Goal: Navigation & Orientation: Find specific page/section

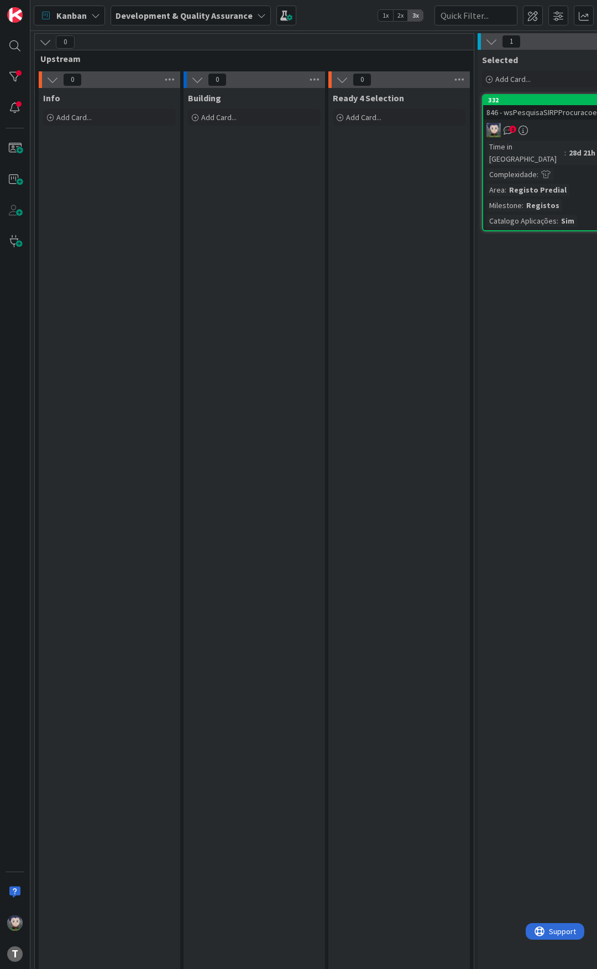
click at [349, 26] on div "Kanban Development & Quality Assurance 1x 2x 3x" at bounding box center [313, 15] width 567 height 30
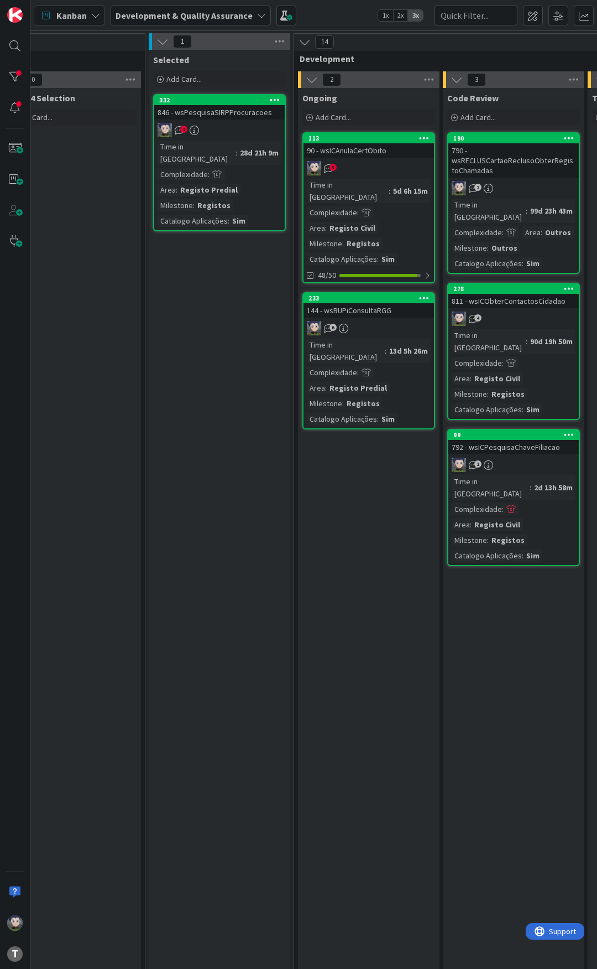
scroll to position [0, 332]
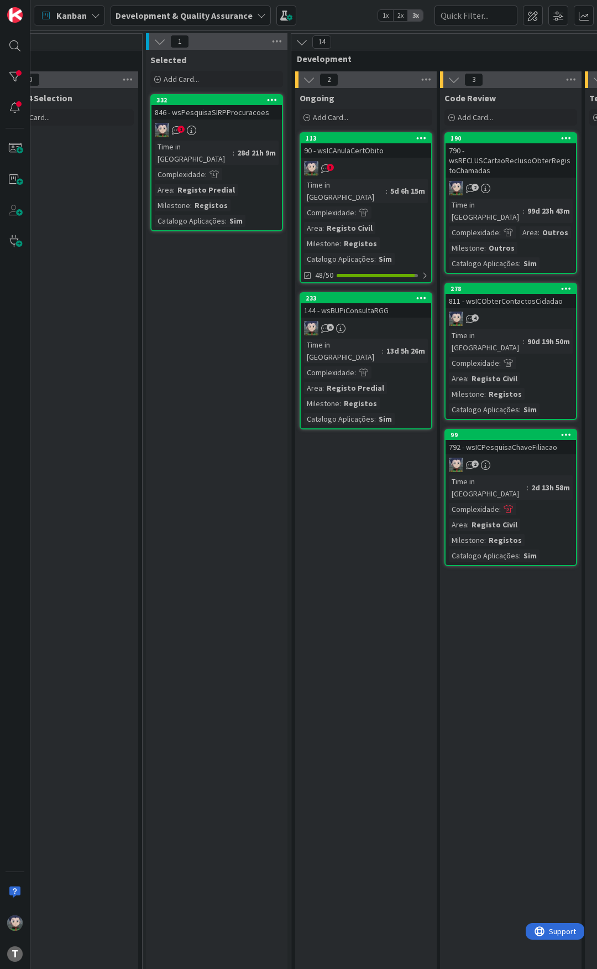
click at [361, 149] on div "90 - wsICAnulaCertObito" at bounding box center [366, 150] width 131 height 14
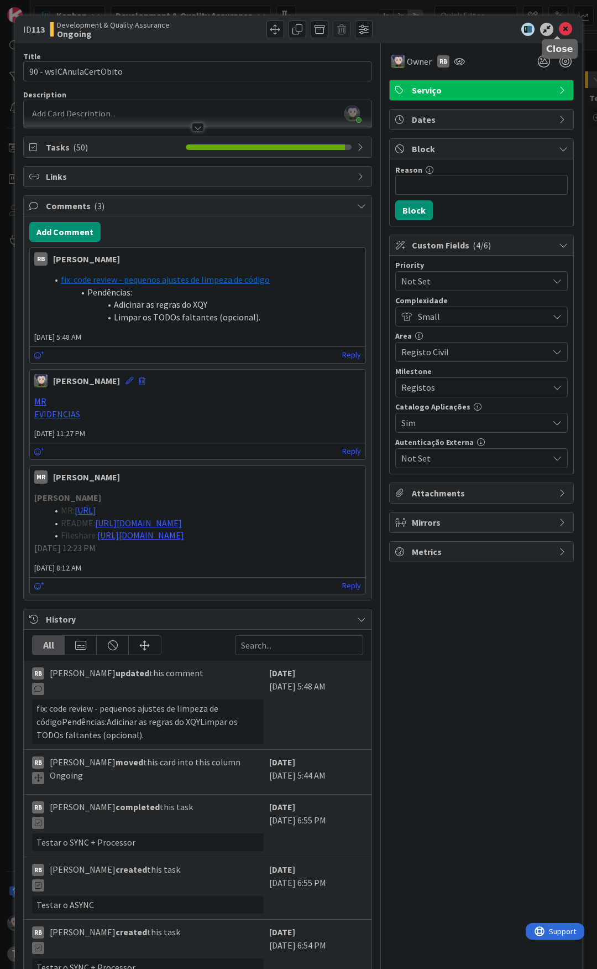
click at [559, 34] on icon at bounding box center [565, 29] width 13 height 13
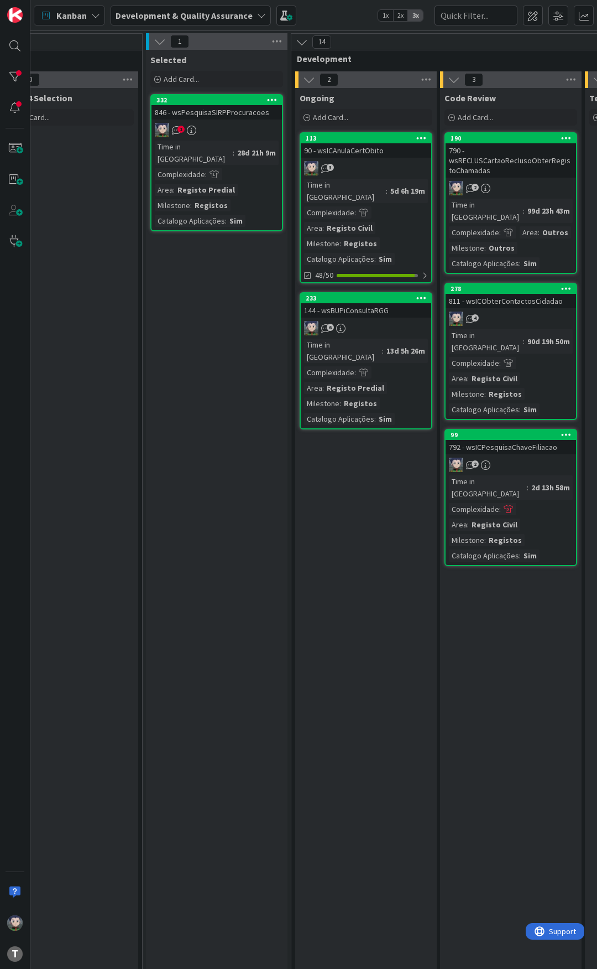
click at [371, 158] on link "113 90 - wsICAnulaCertObito 3 Time in Column : 5d 6h 19m Complexidade : Area : …" at bounding box center [366, 207] width 133 height 151
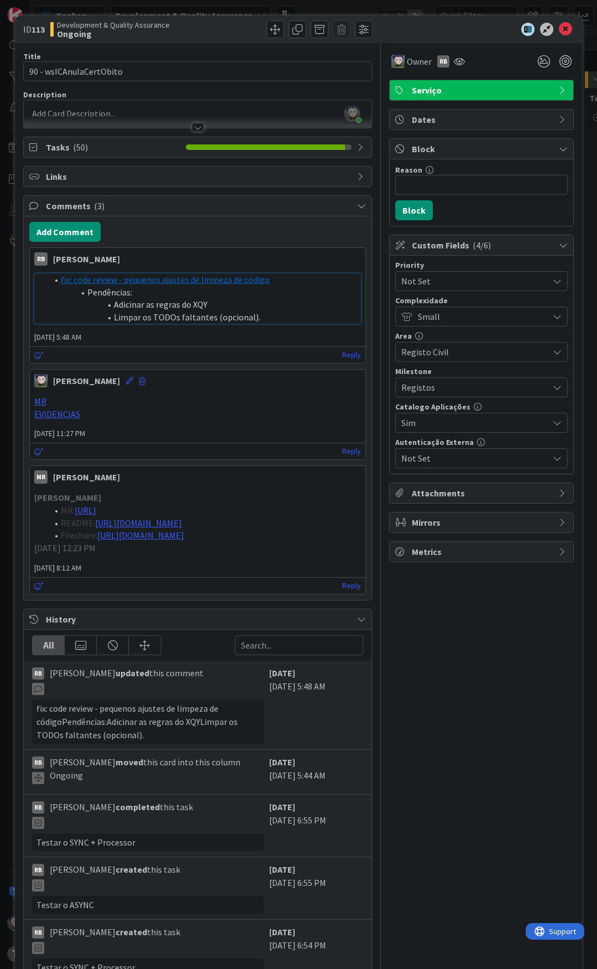
click at [173, 279] on link "fix: code review - pequenos ajustes de limpeza de código" at bounding box center [165, 279] width 209 height 11
click at [559, 29] on icon at bounding box center [565, 29] width 13 height 13
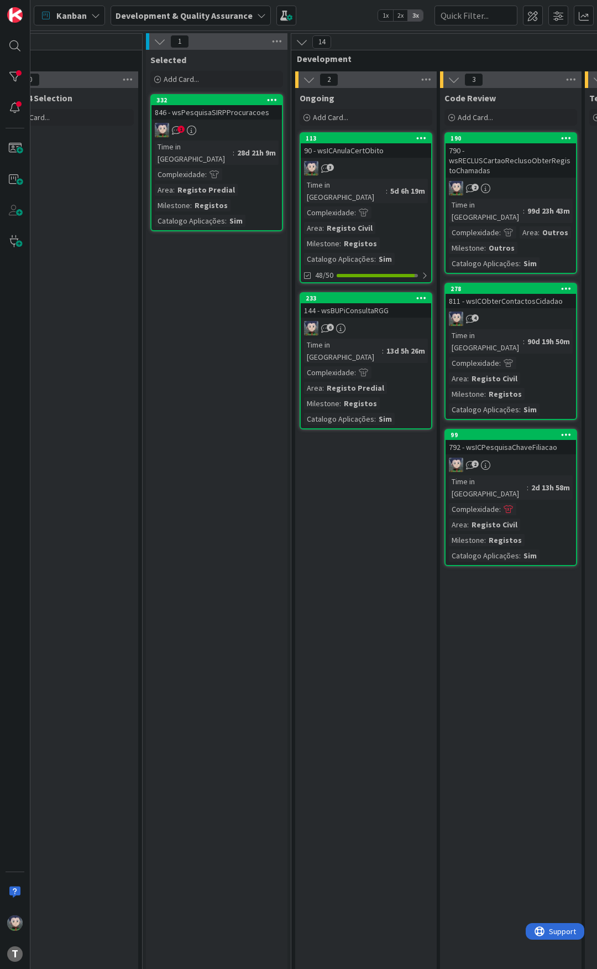
click at [340, 17] on div "Kanban Development & Quality Assurance 1x 2x 3x" at bounding box center [313, 15] width 567 height 30
click at [340, 18] on div "Kanban Development & Quality Assurance 1x 2x 3x" at bounding box center [313, 15] width 567 height 30
click at [318, 9] on div "Kanban Development & Quality Assurance 1x 2x 3x" at bounding box center [313, 15] width 567 height 30
click at [331, 21] on div "Kanban Development & Quality Assurance 1x 2x 3x" at bounding box center [313, 15] width 567 height 30
click at [331, 20] on div "Kanban Development & Quality Assurance 1x 2x 3x" at bounding box center [313, 15] width 567 height 30
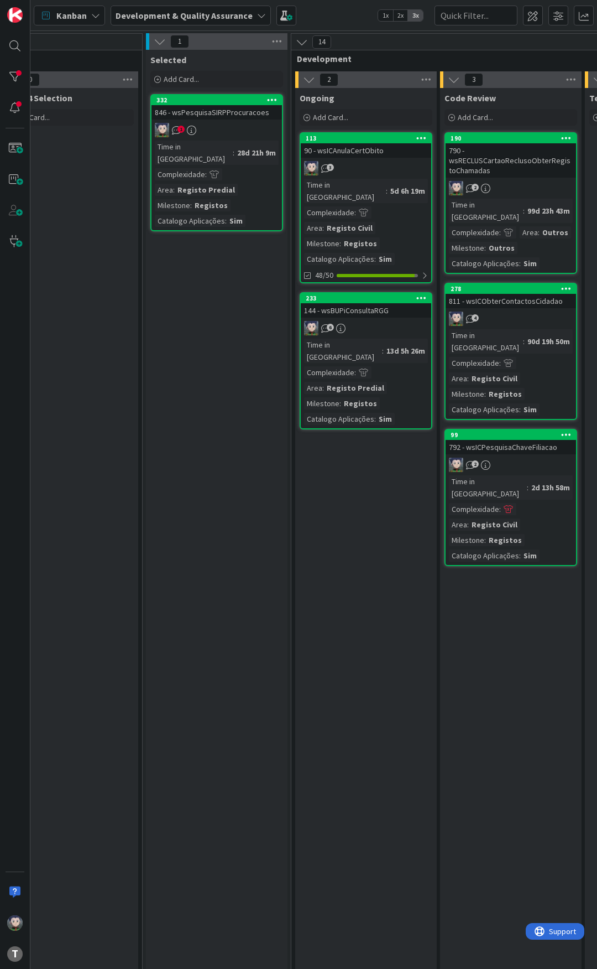
click at [342, 18] on div "Kanban Development & Quality Assurance 1x 2x 3x" at bounding box center [313, 15] width 567 height 30
click at [341, 20] on div "Kanban Development & Quality Assurance 1x 2x 3x" at bounding box center [313, 15] width 567 height 30
click at [340, 17] on div "Kanban Development & Quality Assurance 1x 2x 3x" at bounding box center [313, 15] width 567 height 30
click at [338, 13] on div "Kanban Development & Quality Assurance 1x 2x 3x" at bounding box center [313, 15] width 567 height 30
click at [337, 12] on div "Kanban Development & Quality Assurance 1x 2x 3x" at bounding box center [313, 15] width 567 height 30
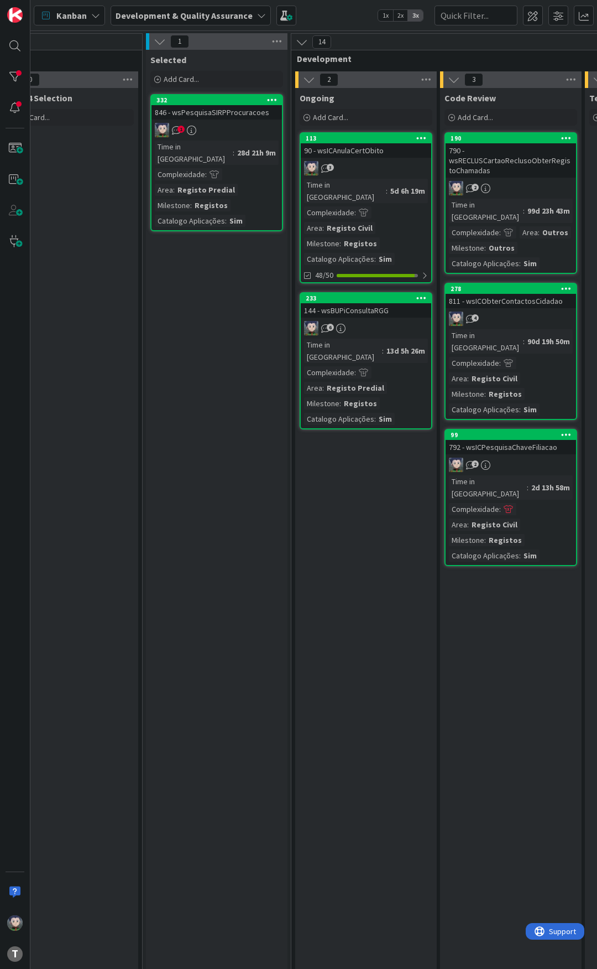
click at [337, 11] on div "Kanban Development & Quality Assurance 1x 2x 3x" at bounding box center [313, 15] width 567 height 30
drag, startPoint x: 337, startPoint y: 12, endPoint x: 337, endPoint y: 18, distance: 6.6
click at [337, 18] on div "Kanban Development & Quality Assurance 1x 2x 3x" at bounding box center [313, 15] width 567 height 30
click at [337, 20] on div "Kanban Development & Quality Assurance 1x 2x 3x" at bounding box center [313, 15] width 567 height 30
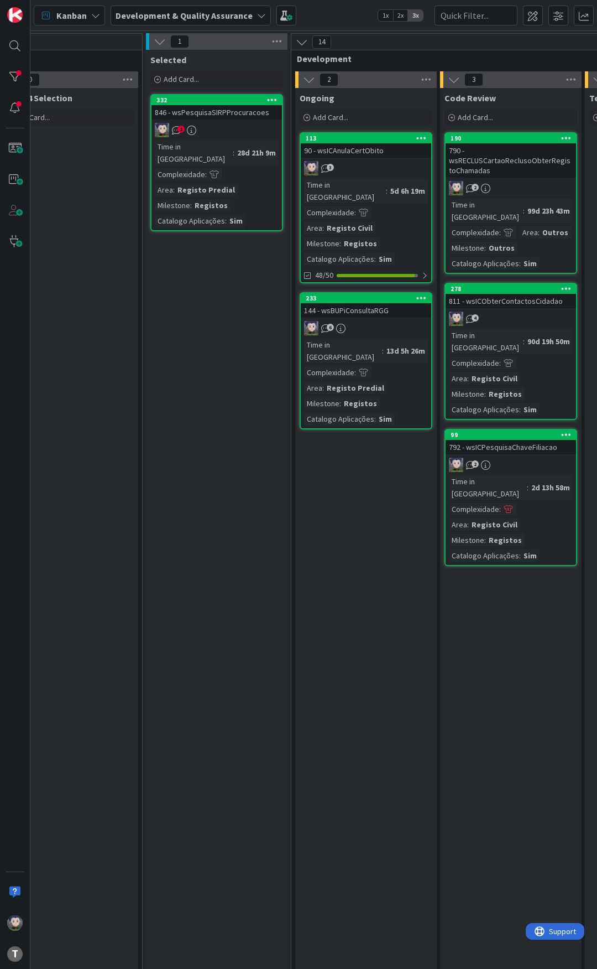
click at [337, 17] on div "Kanban Development & Quality Assurance 1x 2x 3x" at bounding box center [313, 15] width 567 height 30
click at [336, 15] on div "Kanban Development & Quality Assurance 1x 2x 3x" at bounding box center [313, 15] width 567 height 30
click at [333, 18] on div "Kanban Development & Quality Assurance 1x 2x 3x" at bounding box center [313, 15] width 567 height 30
click at [333, 13] on div "Kanban Development & Quality Assurance 1x 2x 3x" at bounding box center [313, 15] width 567 height 30
click at [335, 15] on div "Kanban Development & Quality Assurance 1x 2x 3x" at bounding box center [313, 15] width 567 height 30
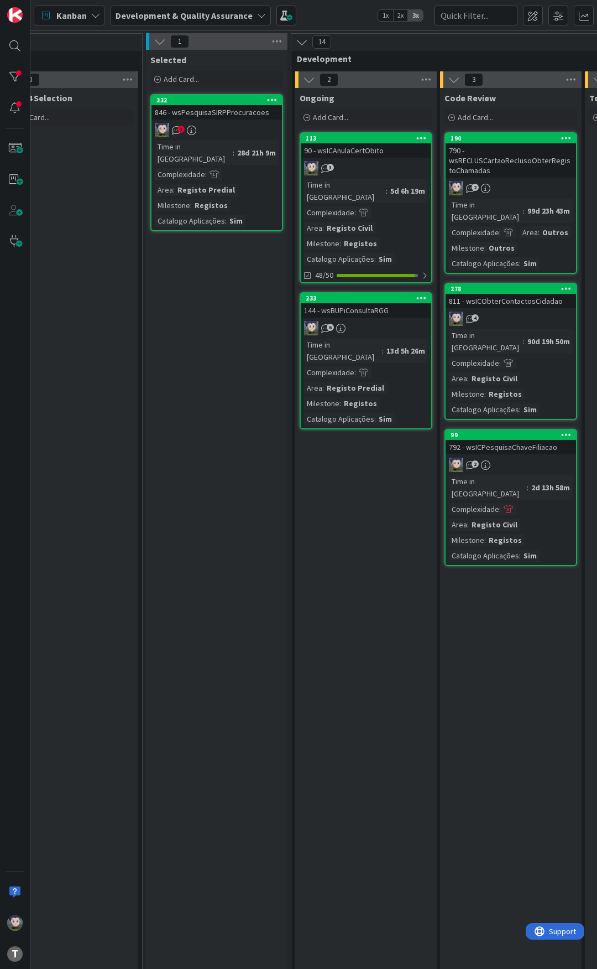
click at [335, 15] on div "Kanban Development & Quality Assurance 1x 2x 3x" at bounding box center [313, 15] width 567 height 30
click at [332, 23] on div "Kanban Development & Quality Assurance 1x 2x 3x" at bounding box center [313, 15] width 567 height 30
click at [332, 19] on div "Kanban Development & Quality Assurance 1x 2x 3x" at bounding box center [313, 15] width 567 height 30
click at [332, 13] on div "Kanban Development & Quality Assurance 1x 2x 3x" at bounding box center [313, 15] width 567 height 30
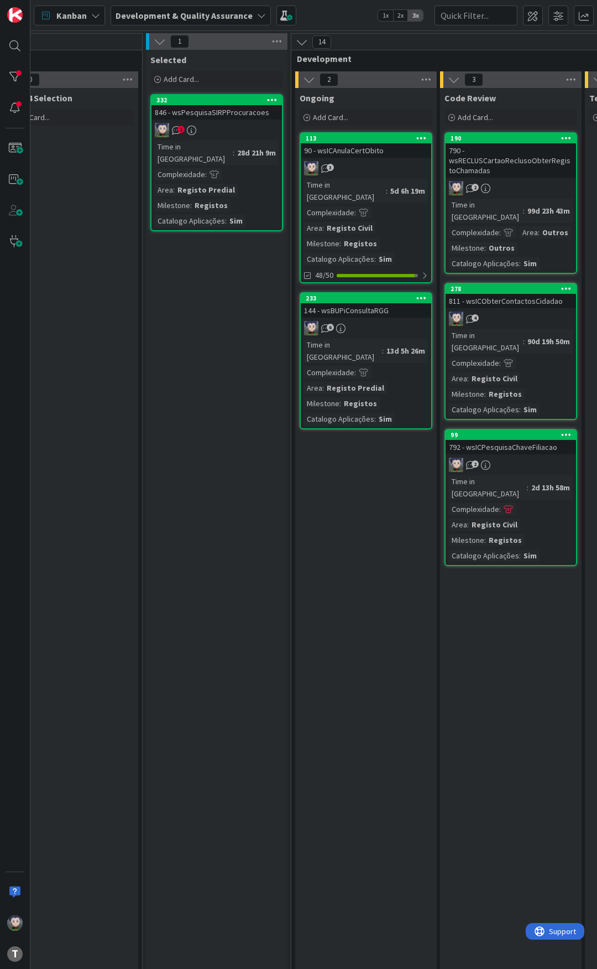
click at [331, 18] on div "Kanban Development & Quality Assurance 1x 2x 3x" at bounding box center [313, 15] width 567 height 30
click at [331, 16] on div "Kanban Development & Quality Assurance 1x 2x 3x" at bounding box center [313, 15] width 567 height 30
click at [331, 15] on div "Kanban Development & Quality Assurance 1x 2x 3x" at bounding box center [313, 15] width 567 height 30
click at [331, 14] on div "Kanban Development & Quality Assurance 1x 2x 3x" at bounding box center [313, 15] width 567 height 30
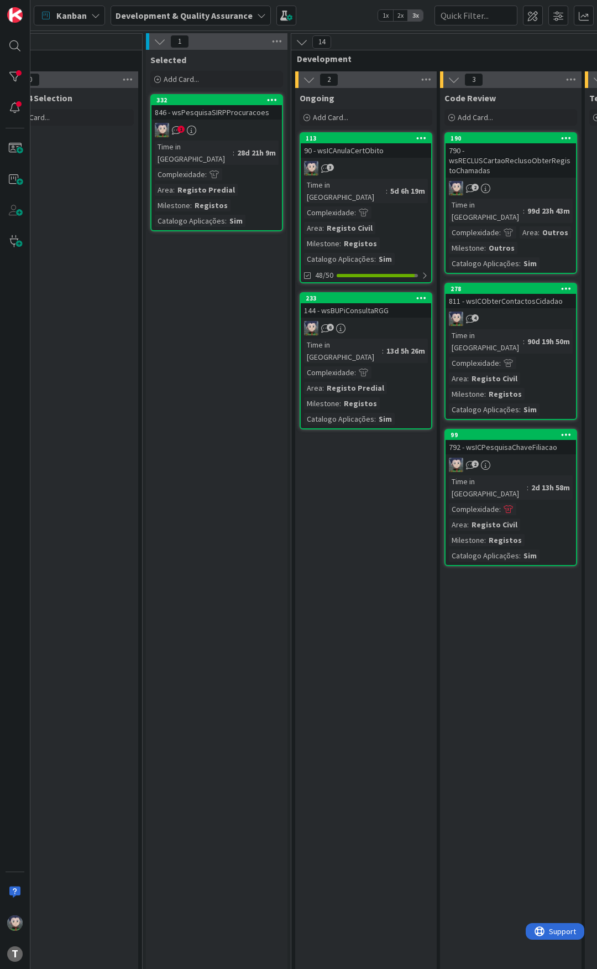
drag, startPoint x: 332, startPoint y: 8, endPoint x: 326, endPoint y: -9, distance: 17.9
click at [326, 0] on html "T Kanban Development & Quality Assurance 1x 2x 3x 0 Upstream 0 Info Add Card...…" at bounding box center [298, 484] width 597 height 969
click at [326, 15] on div "Kanban Development & Quality Assurance 1x 2x 3x" at bounding box center [313, 15] width 567 height 30
click at [330, 14] on div "Kanban Development & Quality Assurance 1x 2x 3x" at bounding box center [313, 15] width 567 height 30
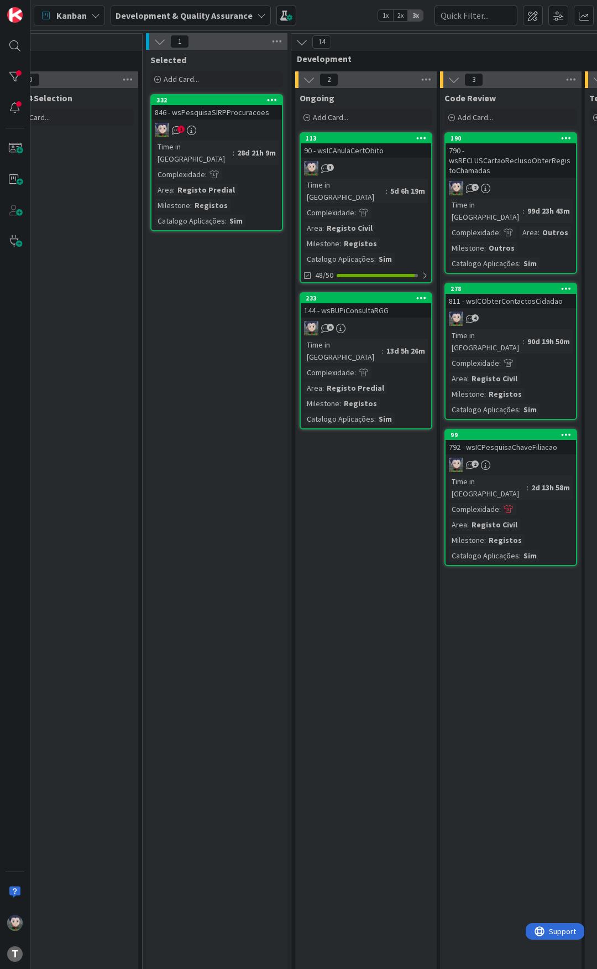
click at [330, 9] on div "Kanban Development & Quality Assurance 1x 2x 3x" at bounding box center [313, 15] width 567 height 30
click at [329, 15] on div "Kanban Development & Quality Assurance 1x 2x 3x" at bounding box center [313, 15] width 567 height 30
click at [329, 14] on div "Kanban Development & Quality Assurance 1x 2x 3x" at bounding box center [313, 15] width 567 height 30
click at [327, 14] on div "Kanban Development & Quality Assurance 1x 2x 3x" at bounding box center [313, 15] width 567 height 30
click at [331, 13] on div "Kanban Development & Quality Assurance 1x 2x 3x" at bounding box center [313, 15] width 567 height 30
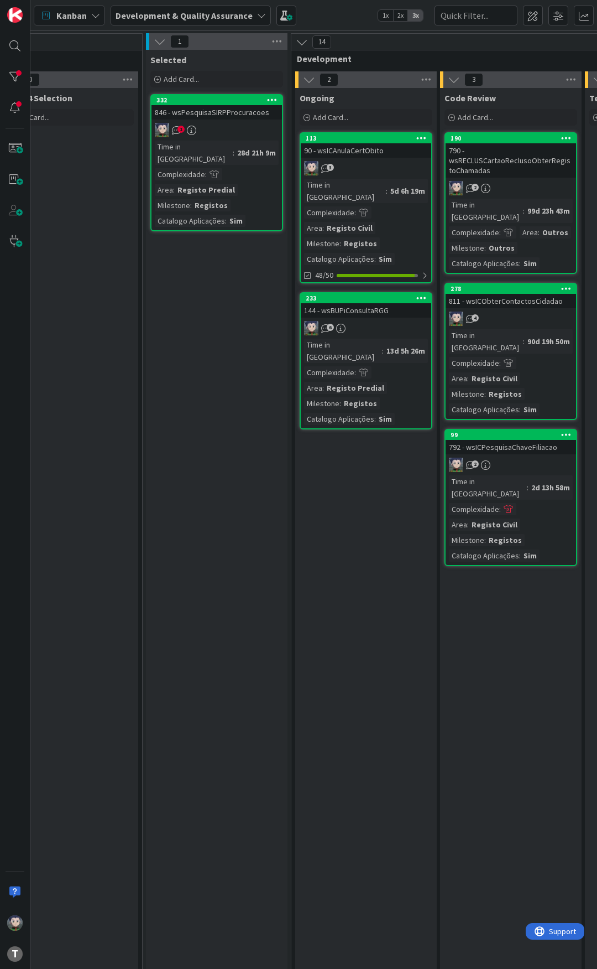
click at [330, 9] on div "Kanban Development & Quality Assurance 1x 2x 3x" at bounding box center [313, 15] width 567 height 30
click at [335, 8] on div "Kanban Development & Quality Assurance 1x 2x 3x" at bounding box center [313, 15] width 567 height 30
click at [337, 13] on div "Kanban Development & Quality Assurance 1x 2x 3x" at bounding box center [313, 15] width 567 height 30
click at [338, 12] on div "Kanban Development & Quality Assurance 1x 2x 3x" at bounding box center [313, 15] width 567 height 30
click at [335, 9] on div "Kanban Development & Quality Assurance 1x 2x 3x" at bounding box center [313, 15] width 567 height 30
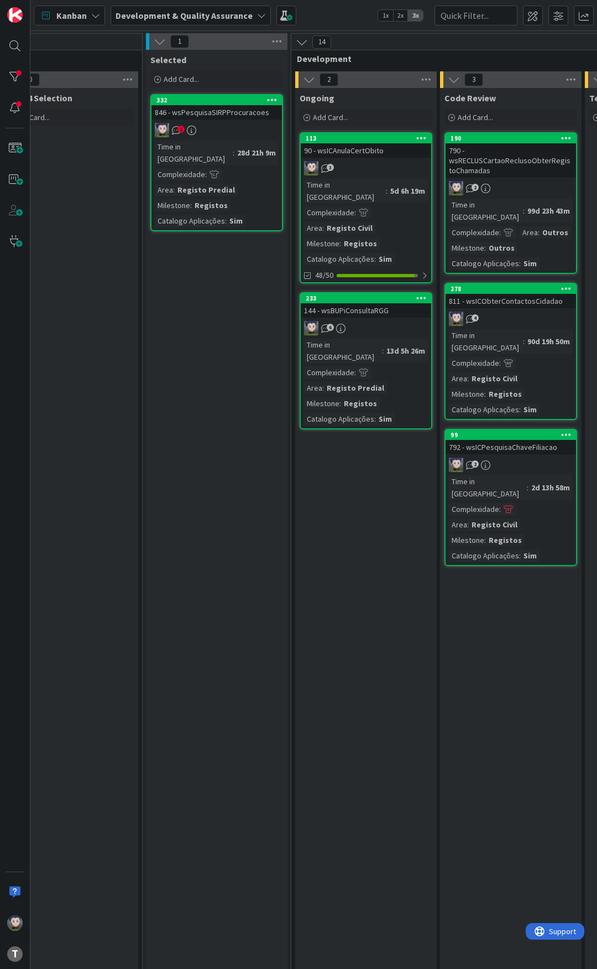
click at [334, 11] on div "Kanban Development & Quality Assurance 1x 2x 3x" at bounding box center [313, 15] width 567 height 30
click at [350, 18] on div "Kanban Development & Quality Assurance 1x 2x 3x" at bounding box center [313, 15] width 567 height 30
click at [336, 15] on div "Kanban Development & Quality Assurance 1x 2x 3x" at bounding box center [313, 15] width 567 height 30
click at [333, 15] on div "Kanban Development & Quality Assurance 1x 2x 3x" at bounding box center [313, 15] width 567 height 30
click at [319, 11] on div "Kanban Development & Quality Assurance 1x 2x 3x" at bounding box center [313, 15] width 567 height 30
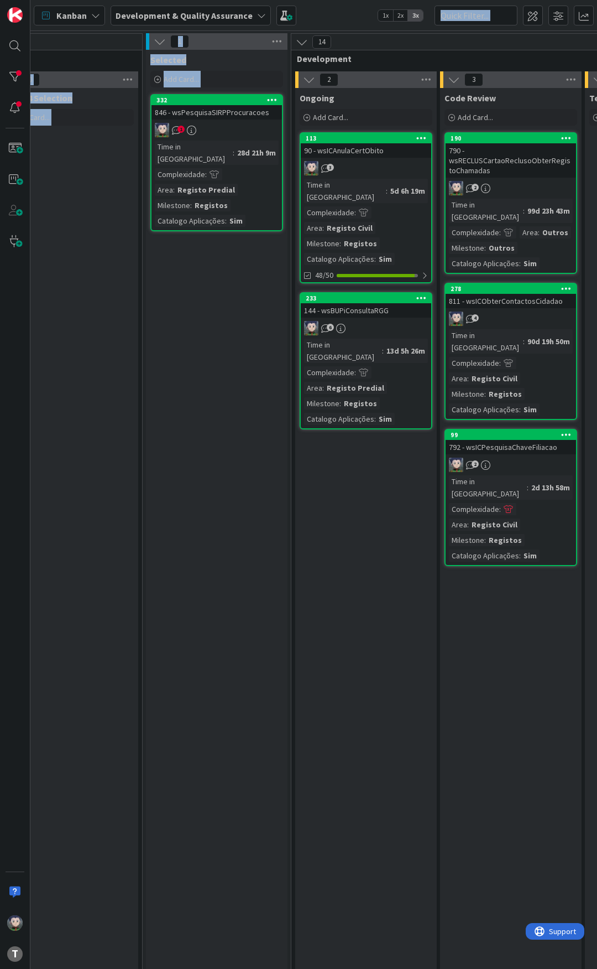
drag, startPoint x: 319, startPoint y: 27, endPoint x: 315, endPoint y: 41, distance: 14.5
click at [315, 41] on div "Kanban Development & Quality Assurance 1x 2x 3x 0 Upstream 0 Info Add Card... 0…" at bounding box center [313, 484] width 567 height 969
click at [328, 18] on div "Kanban Development & Quality Assurance 1x 2x 3x" at bounding box center [313, 15] width 567 height 30
click at [334, 11] on div "Kanban Development & Quality Assurance 1x 2x 3x" at bounding box center [313, 15] width 567 height 30
click at [334, 12] on div "Kanban Development & Quality Assurance 1x 2x 3x" at bounding box center [313, 15] width 567 height 30
